Goal: Navigation & Orientation: Find specific page/section

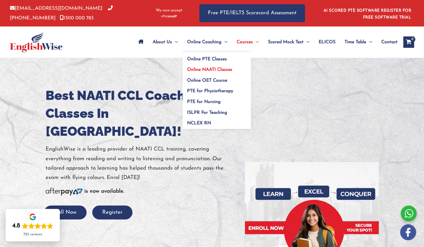
click at [207, 71] on span "Online NAATI Classes" at bounding box center [209, 69] width 45 height 5
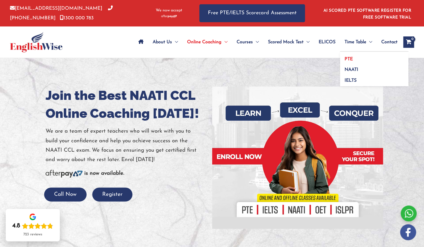
click at [351, 58] on span "PTE" at bounding box center [348, 59] width 8 height 5
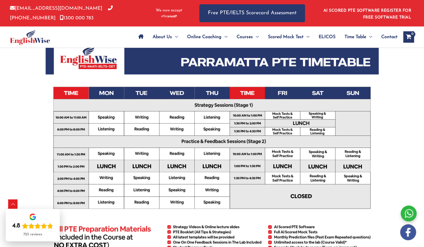
scroll to position [171, 0]
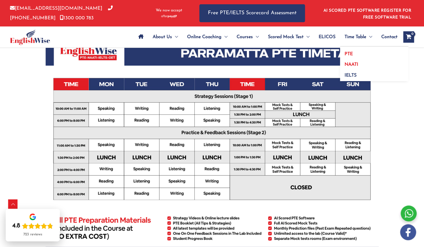
click at [352, 66] on span "NAATI" at bounding box center [351, 64] width 14 height 5
